Goal: Find contact information: Obtain details needed to contact an individual or organization

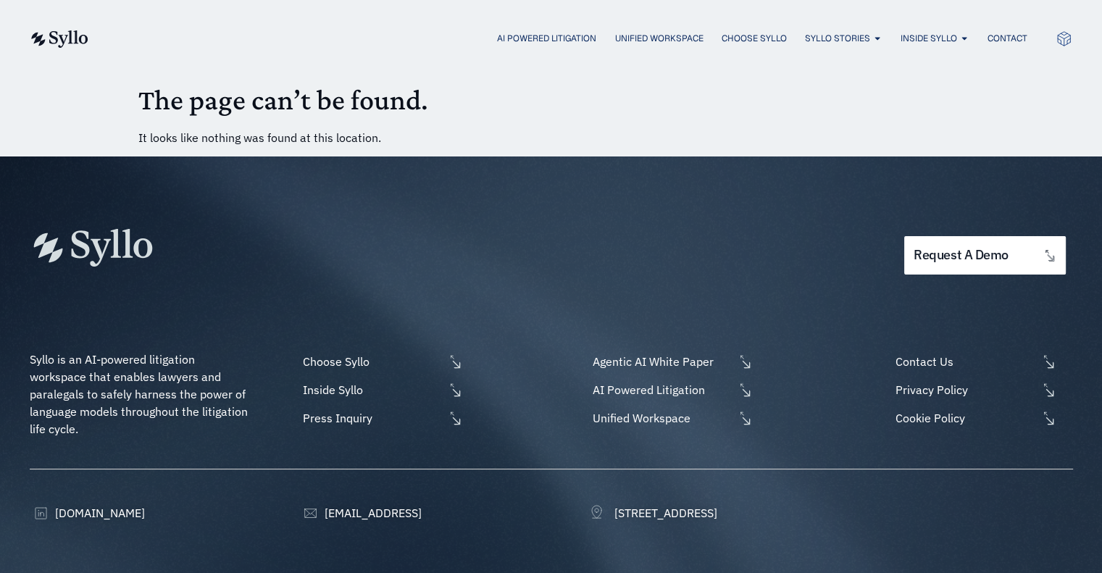
click at [1002, 30] on div "AI Powered Litigation Unified Workspace Choose Syllo Syllo Stories Close Syllo …" at bounding box center [550, 38] width 1043 height 19
click at [999, 32] on span "Contact" at bounding box center [1006, 38] width 40 height 13
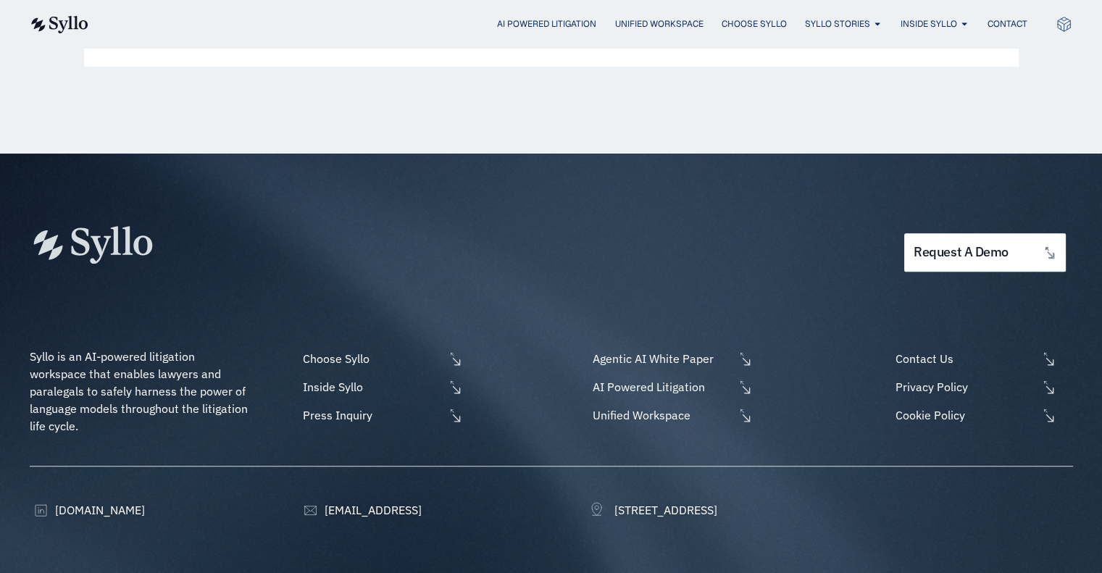
scroll to position [813, 0]
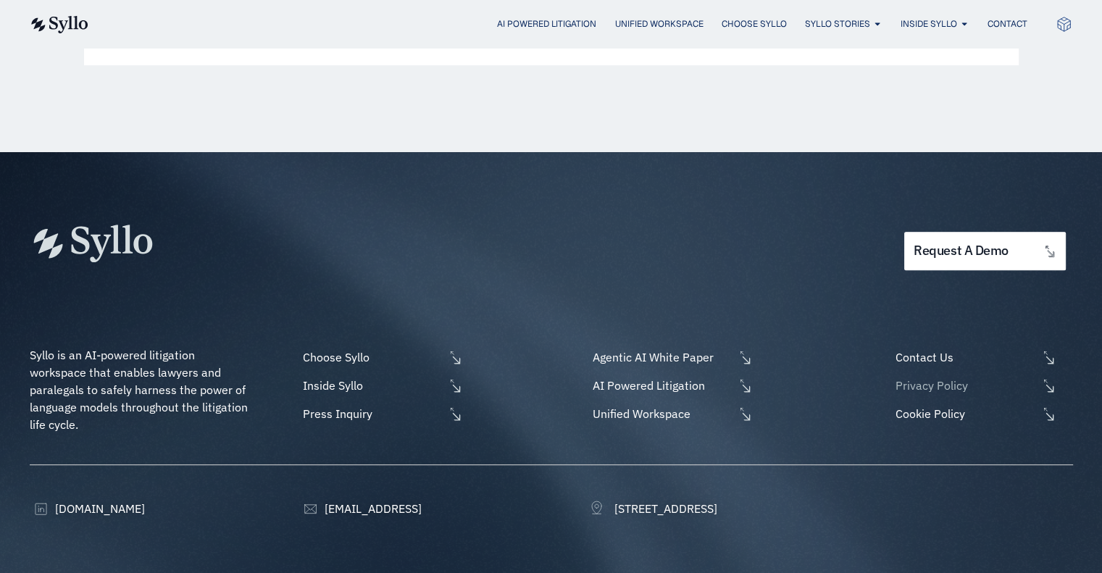
click at [952, 389] on span "Privacy Policy" at bounding box center [963, 385] width 145 height 17
click at [930, 412] on span "Cookie Policy" at bounding box center [963, 413] width 145 height 17
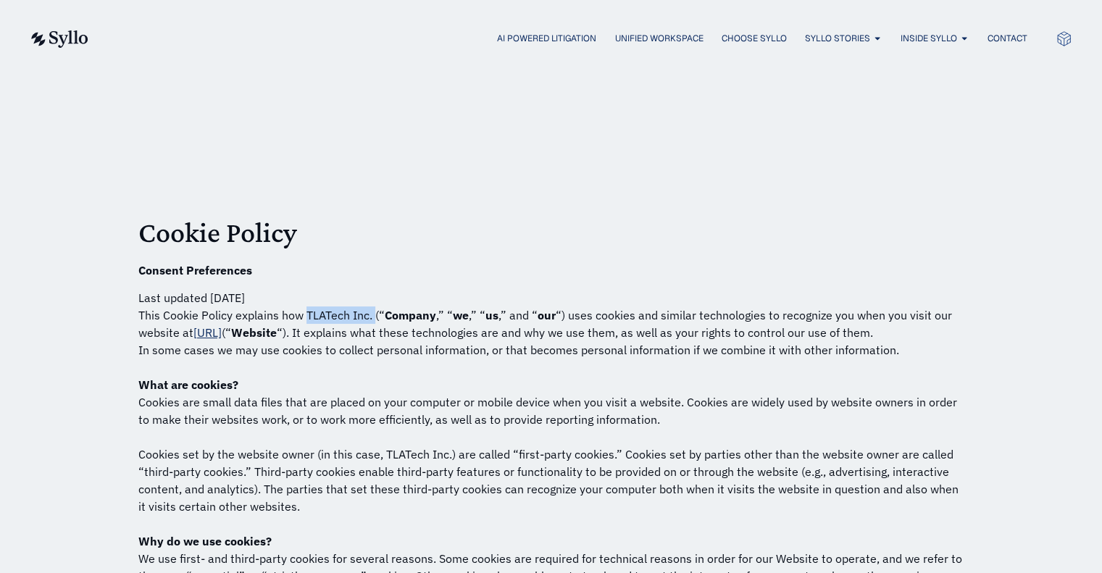
drag, startPoint x: 374, startPoint y: 316, endPoint x: 304, endPoint y: 315, distance: 69.5
click at [304, 315] on span "This Cookie Policy explains how TLATech Inc. (“ Company ,” “ we ,” “ us ,” and …" at bounding box center [544, 324] width 813 height 32
copy span "TLATech Inc."
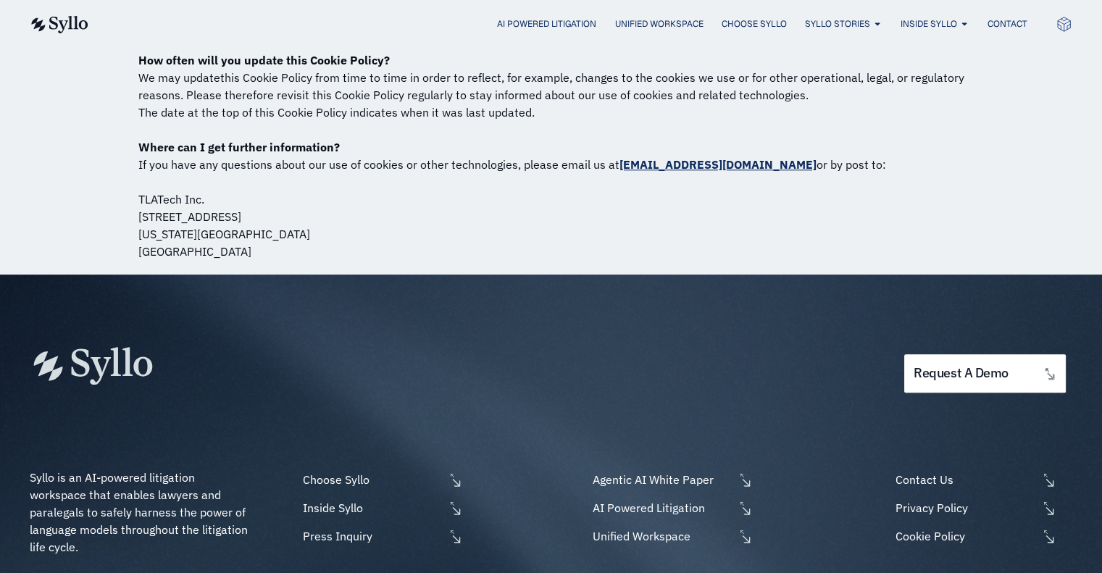
scroll to position [1722, 0]
